Goal: Book appointment/travel/reservation

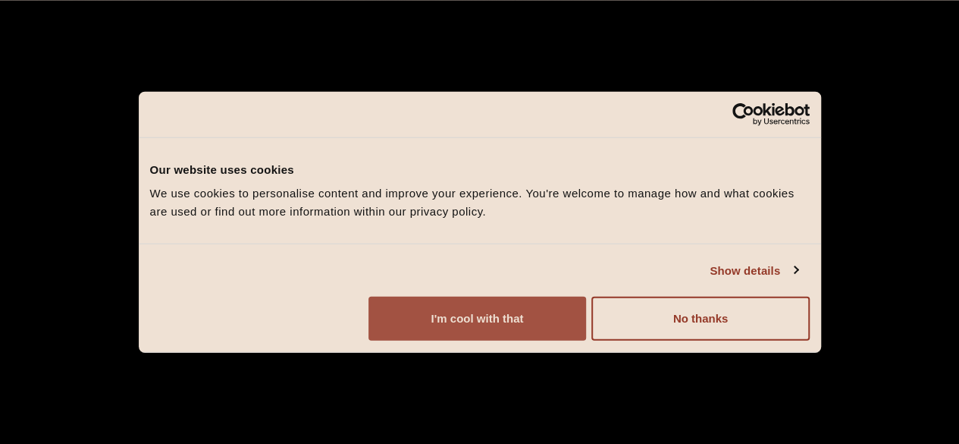
click at [586, 338] on button "I'm cool with that" at bounding box center [477, 318] width 218 height 44
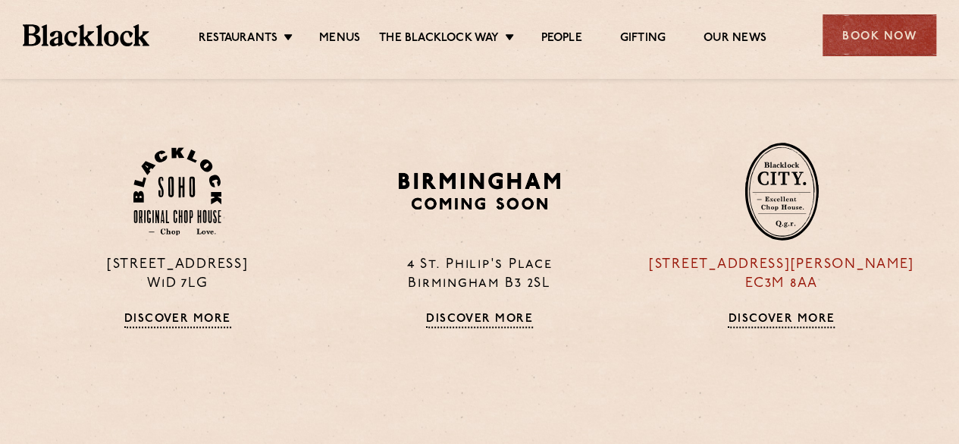
scroll to position [910, 0]
click at [802, 242] on div "13 Philpot Lane EC3M 8AA Discover More" at bounding box center [782, 234] width 302 height 186
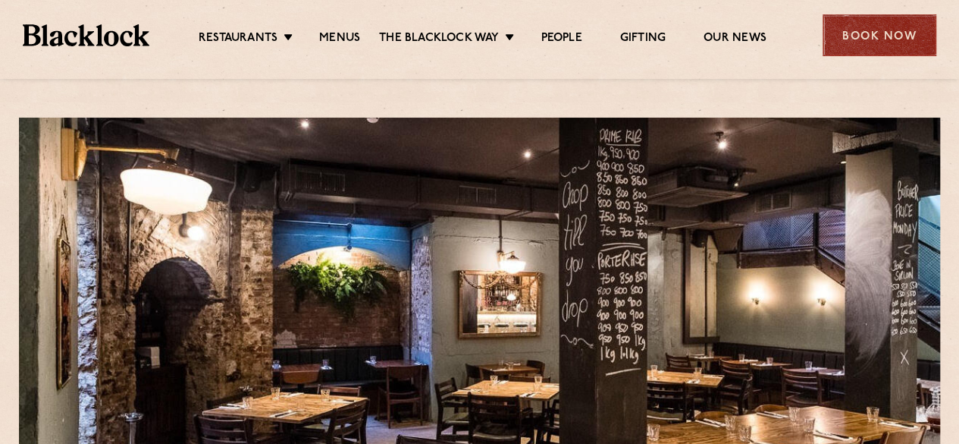
click at [865, 24] on div "Book Now" at bounding box center [880, 35] width 114 height 42
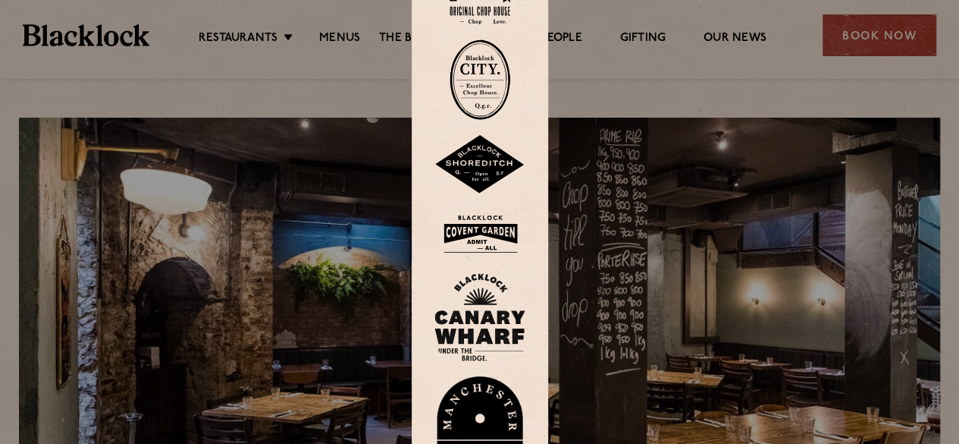
click at [486, 75] on img at bounding box center [480, 79] width 61 height 80
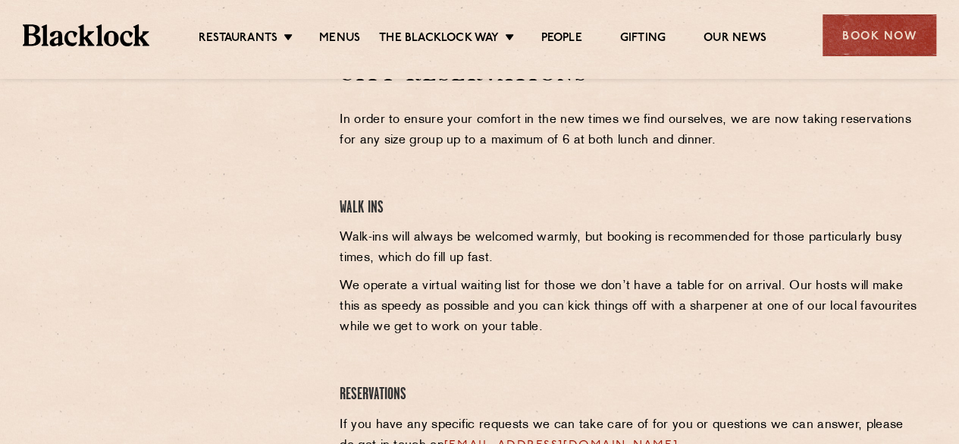
scroll to position [682, 0]
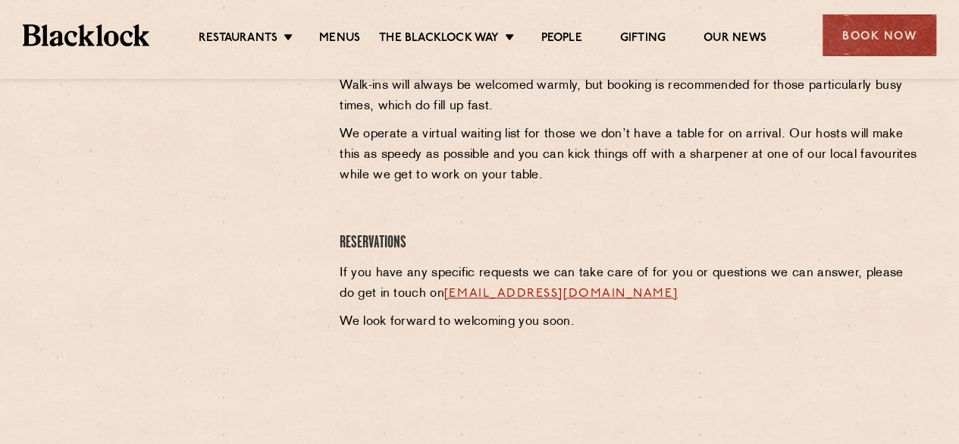
click at [604, 294] on link "[EMAIL_ADDRESS][DOMAIN_NAME]" at bounding box center [561, 293] width 234 height 12
